Goal: Check status: Check status

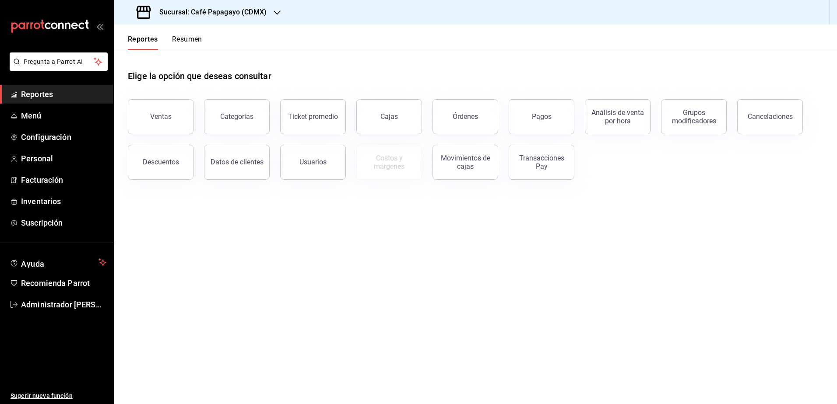
click at [217, 11] on h3 "Sucursal: Café Papagayo (CDMX)" at bounding box center [209, 12] width 114 height 11
click at [217, 64] on div "Ultramarinos (CDMX)" at bounding box center [179, 58] width 131 height 20
click at [563, 118] on button "Pagos" at bounding box center [542, 116] width 66 height 35
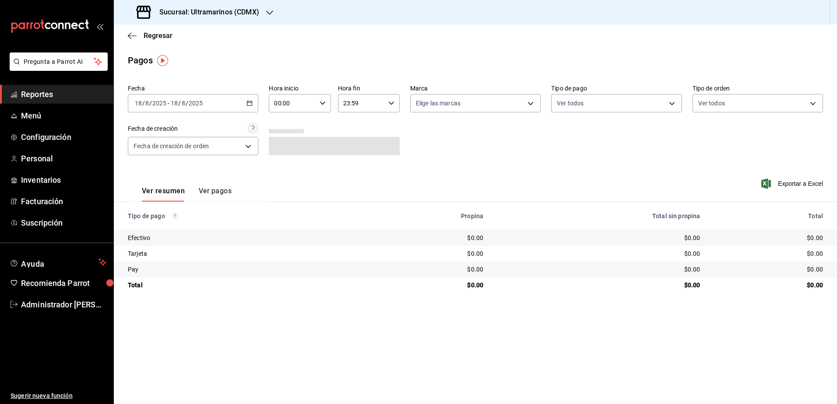
click at [191, 106] on input "2025" at bounding box center [195, 103] width 15 height 7
click at [164, 227] on span "Rango de fechas" at bounding box center [169, 228] width 68 height 9
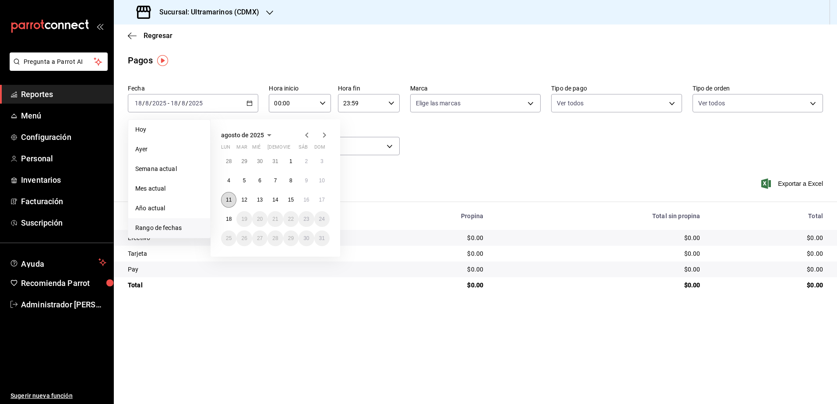
click at [231, 196] on button "11" at bounding box center [228, 200] width 15 height 16
click at [327, 200] on button "17" at bounding box center [321, 200] width 15 height 16
